Goal: Task Accomplishment & Management: Use online tool/utility

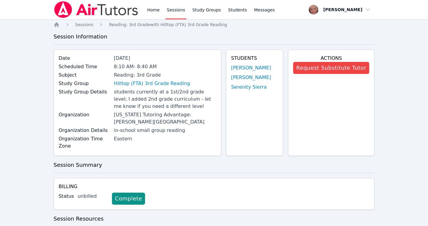
click at [192, 121] on div "[US_STATE] Tutoring Advantage: [PERSON_NAME][GEOGRAPHIC_DATA]" at bounding box center [165, 118] width 102 height 14
drag, startPoint x: 212, startPoint y: 67, endPoint x: 219, endPoint y: 51, distance: 17.1
click at [212, 67] on div "8:10 AM - 8:40 AM" at bounding box center [165, 66] width 102 height 7
click at [237, 12] on link "Students" at bounding box center [237, 9] width 21 height 19
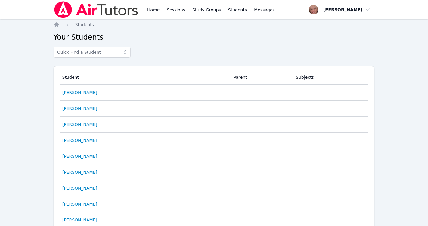
click at [202, 48] on div at bounding box center [214, 54] width 321 height 14
drag, startPoint x: 195, startPoint y: 52, endPoint x: 197, endPoint y: 47, distance: 5.8
click at [195, 52] on div at bounding box center [214, 54] width 321 height 14
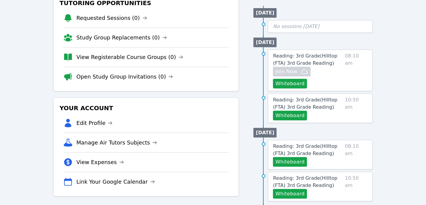
scroll to position [109, 0]
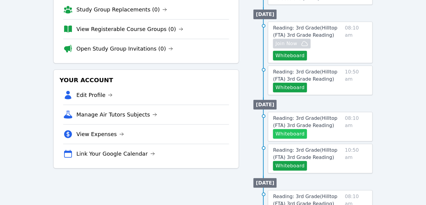
click at [287, 129] on button "Whiteboard" at bounding box center [290, 134] width 34 height 10
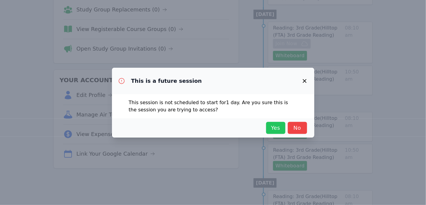
click at [276, 126] on span "Yes" at bounding box center [275, 128] width 13 height 8
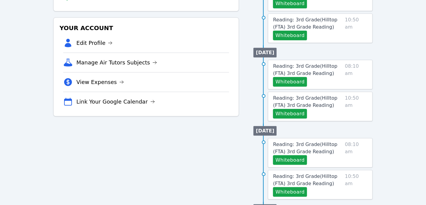
scroll to position [161, 0]
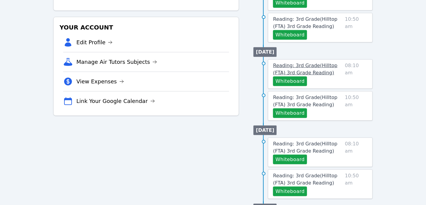
click at [296, 62] on link "Reading: 3rd Grade ( Hilltop (FTA) 3rd Grade Reading )" at bounding box center [307, 69] width 69 height 14
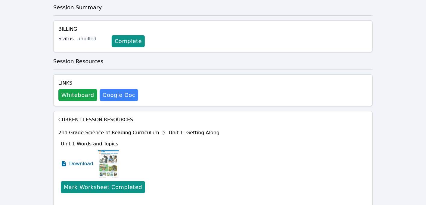
scroll to position [158, 0]
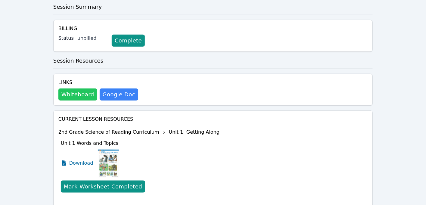
click at [77, 88] on button "Whiteboard" at bounding box center [77, 94] width 39 height 12
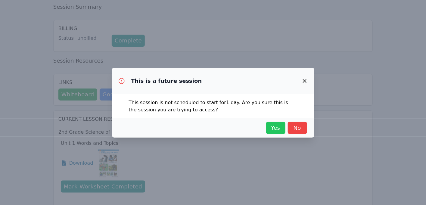
click at [269, 128] on span "Yes" at bounding box center [275, 128] width 13 height 8
